Goal: Information Seeking & Learning: Learn about a topic

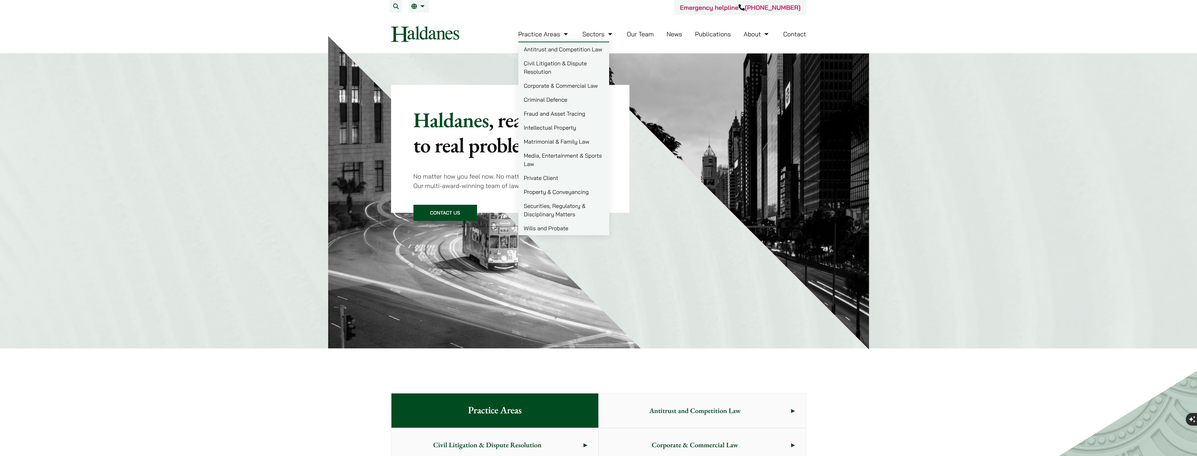
click at [541, 35] on link "Practice Areas" at bounding box center [543, 34] width 51 height 8
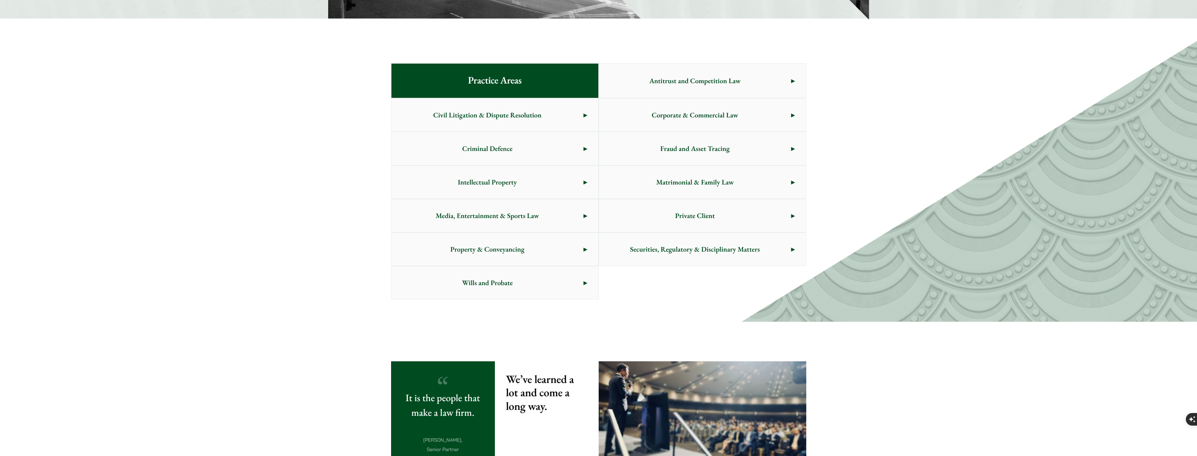
scroll to position [289, 0]
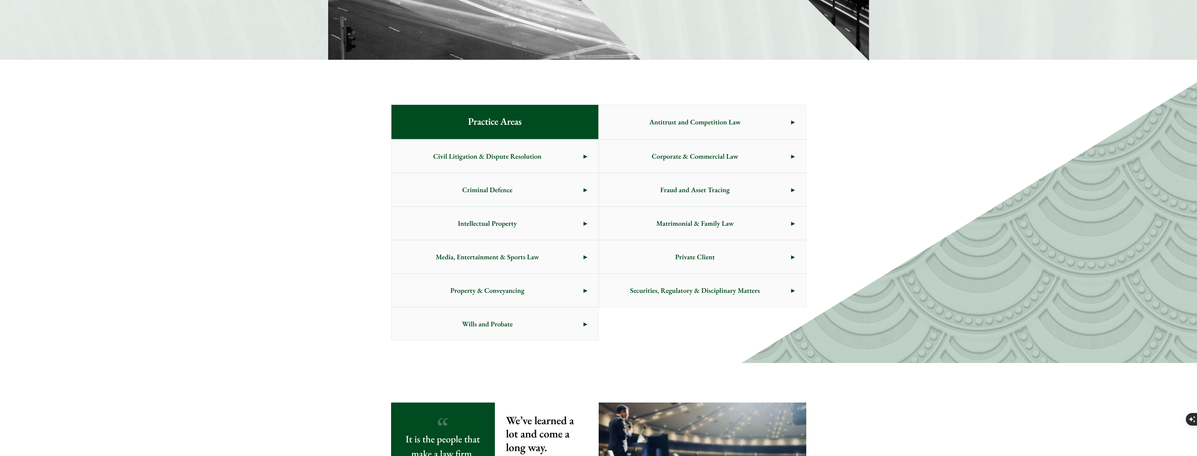
click at [541, 156] on span "Civil Litigation & Dispute Resolution" at bounding box center [487, 156] width 192 height 33
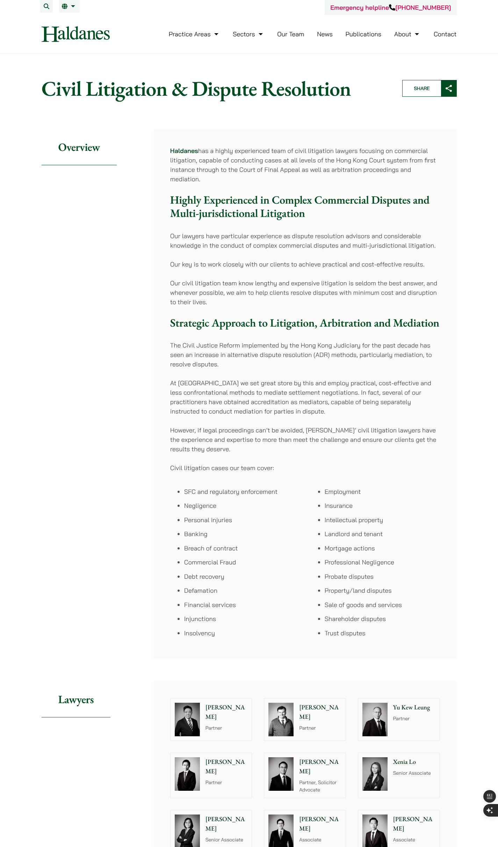
click at [73, 37] on img at bounding box center [76, 34] width 68 height 16
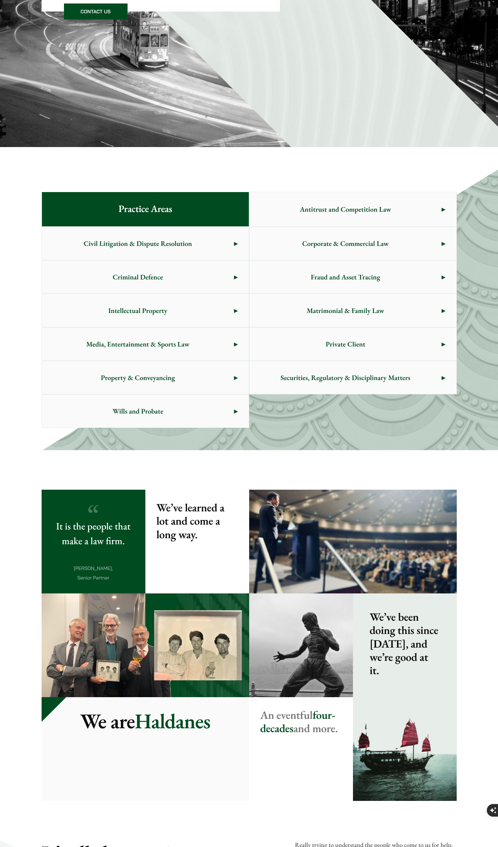
scroll to position [140, 0]
